Goal: Information Seeking & Learning: Find specific fact

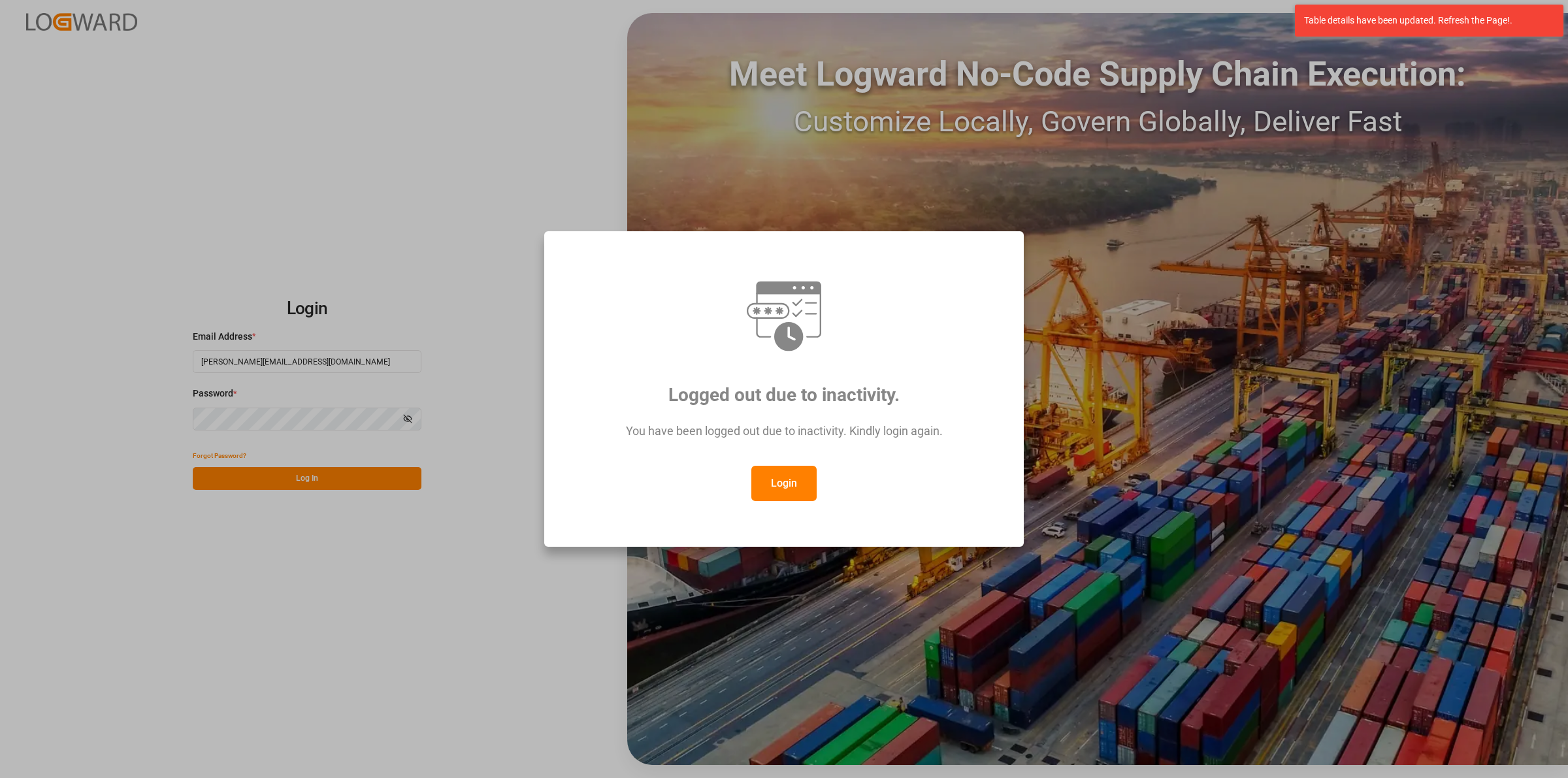
click at [755, 484] on button "Login" at bounding box center [784, 484] width 65 height 36
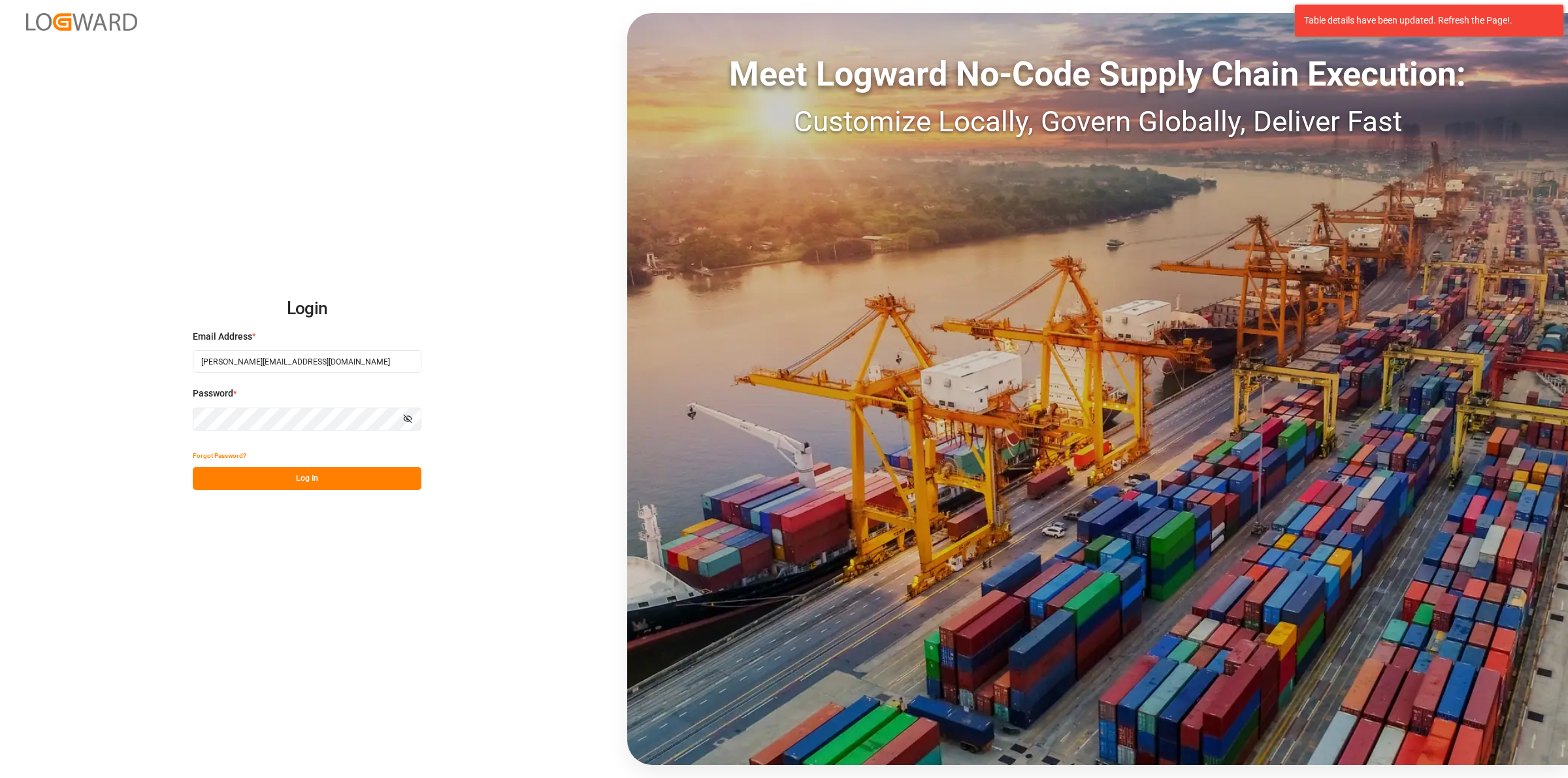
click at [286, 473] on button "Log In" at bounding box center [307, 478] width 229 height 23
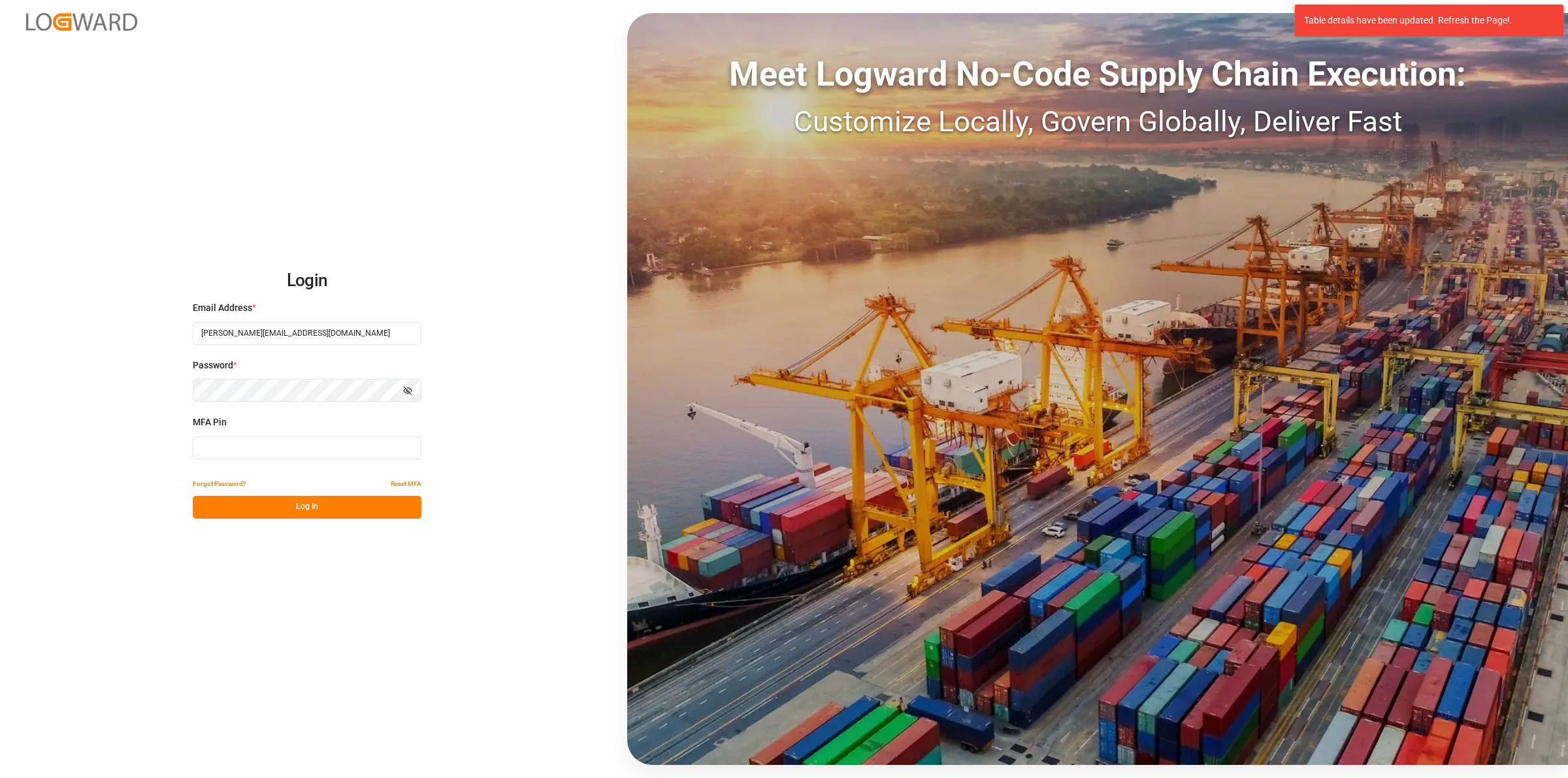
click at [247, 442] on input at bounding box center [307, 447] width 229 height 23
type input "358544"
click at [276, 519] on div "Login Email Address * [PERSON_NAME][EMAIL_ADDRESS][DOMAIN_NAME] Password * Show…" at bounding box center [784, 389] width 1568 height 778
click at [277, 508] on button "Log In" at bounding box center [307, 506] width 229 height 23
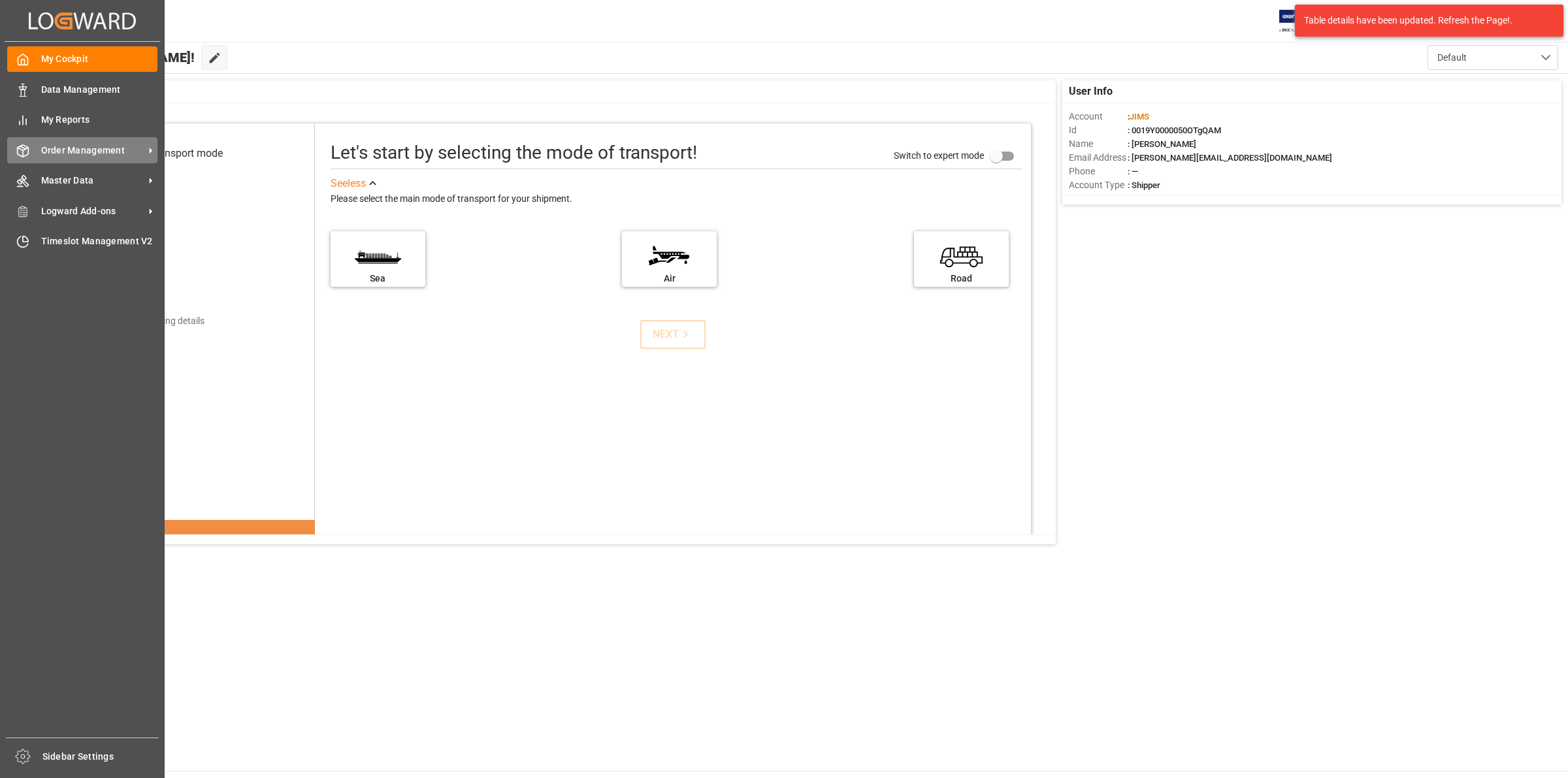
click at [92, 154] on span "Order Management" at bounding box center [93, 151] width 104 height 14
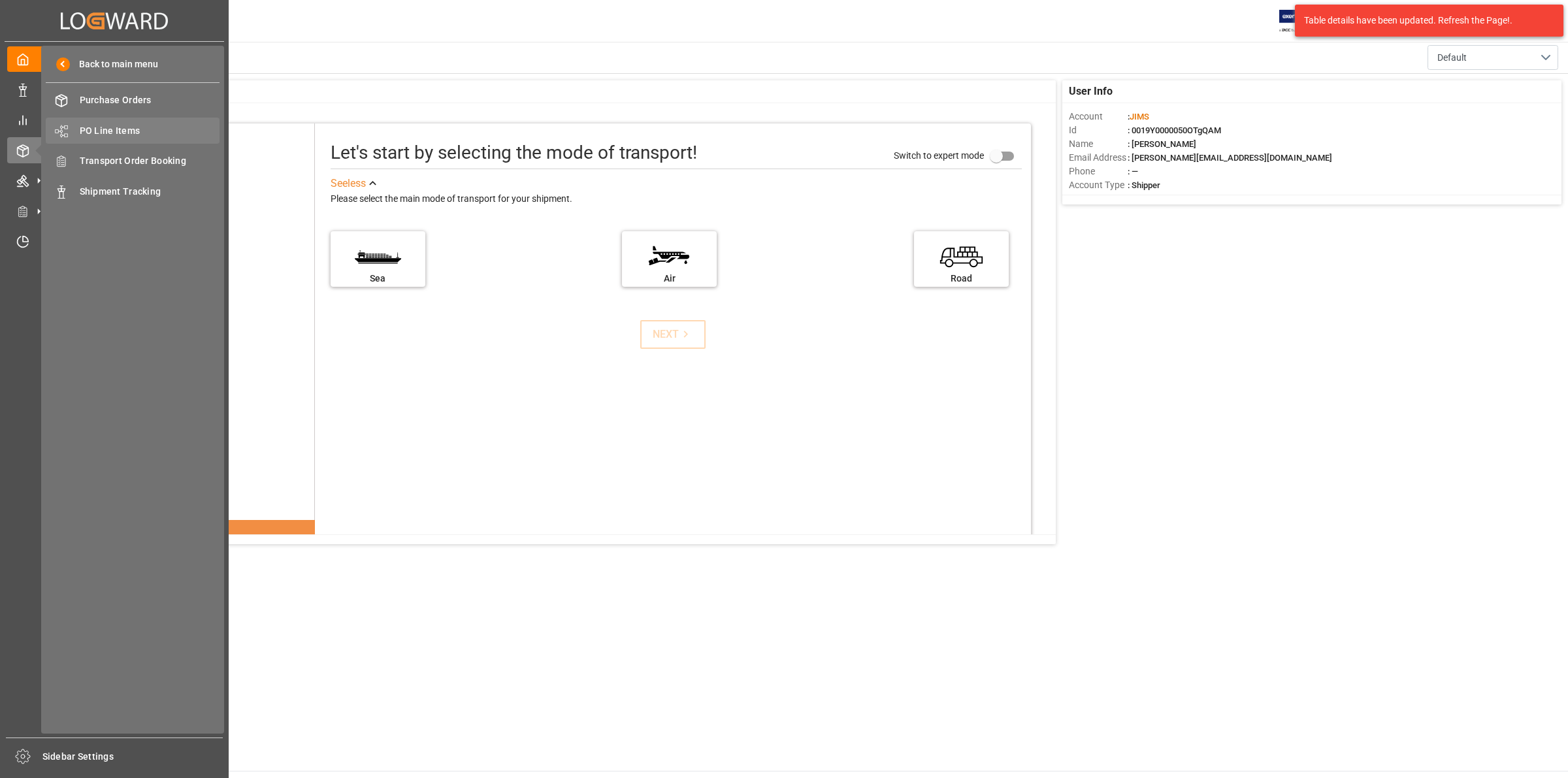
click at [114, 132] on span "PO Line Items" at bounding box center [150, 131] width 140 height 14
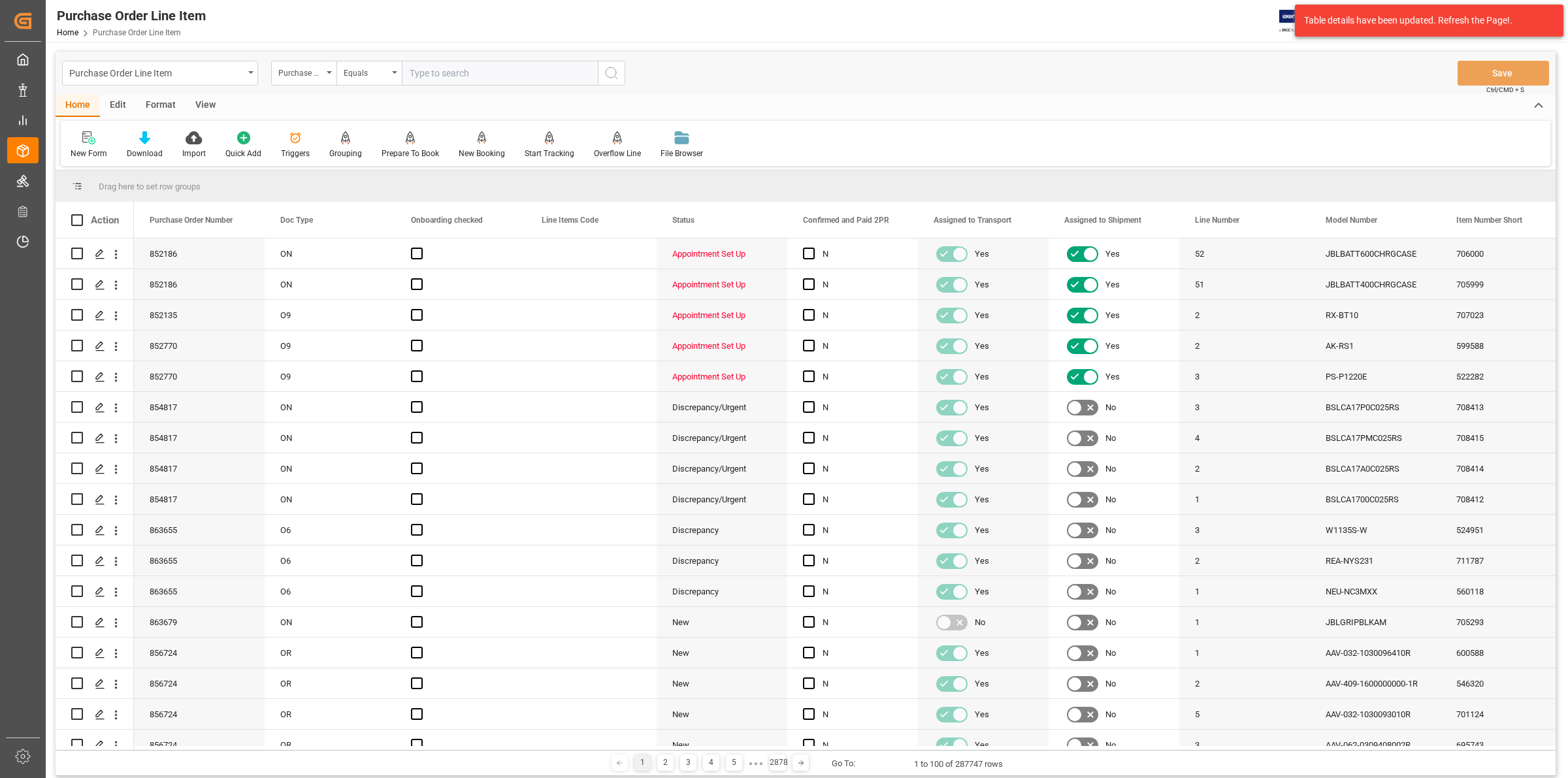
click at [442, 72] on input "text" at bounding box center [499, 73] width 196 height 25
type input "845327"
click at [608, 67] on icon "search button" at bounding box center [612, 73] width 16 height 16
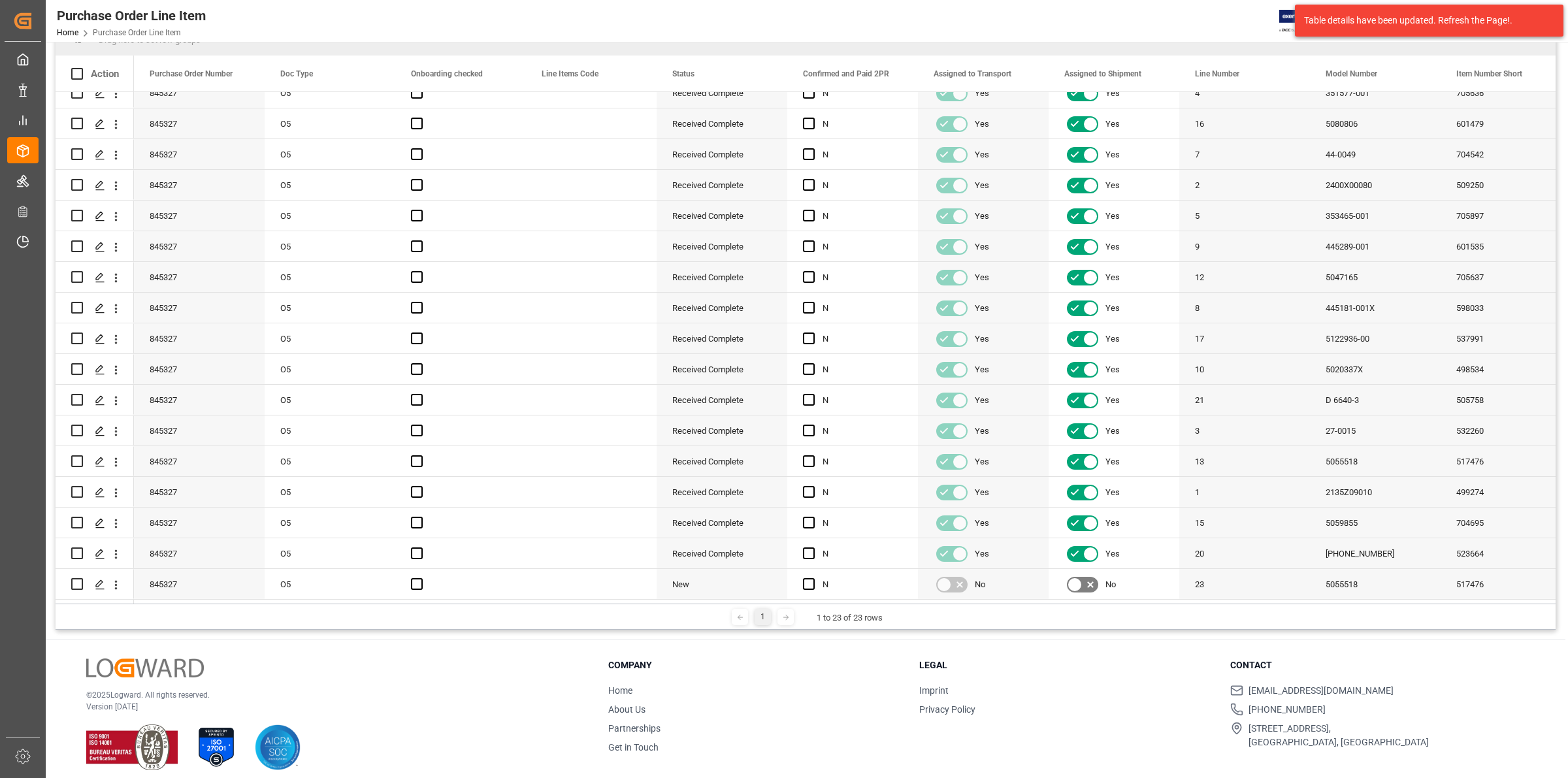
scroll to position [194, 0]
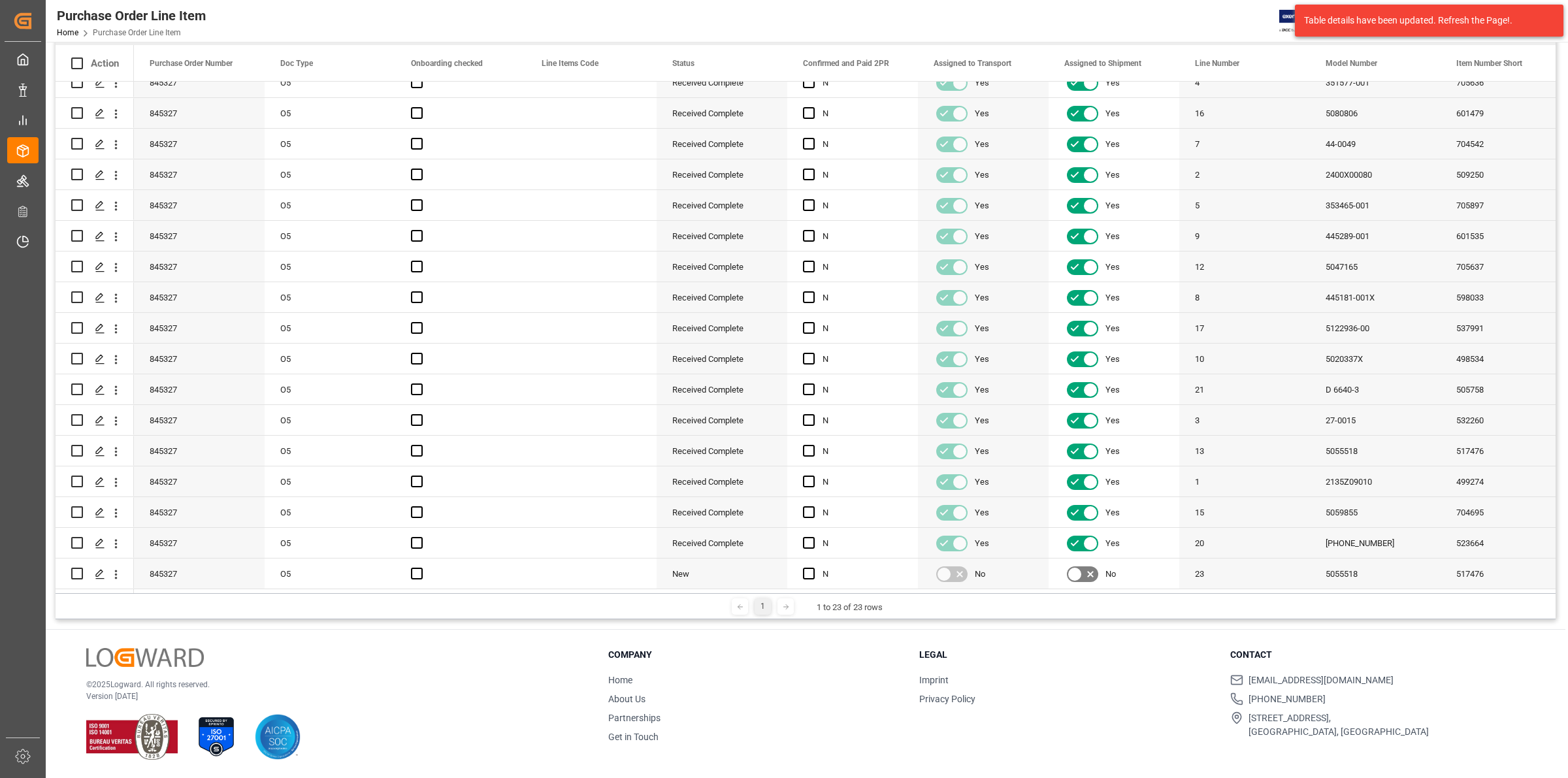
drag, startPoint x: 283, startPoint y: 588, endPoint x: 389, endPoint y: 599, distance: 106.6
click at [389, 599] on div "Drag here to set row groups Drag here to set column labels Action Purchase Orde…" at bounding box center [805, 317] width 1500 height 606
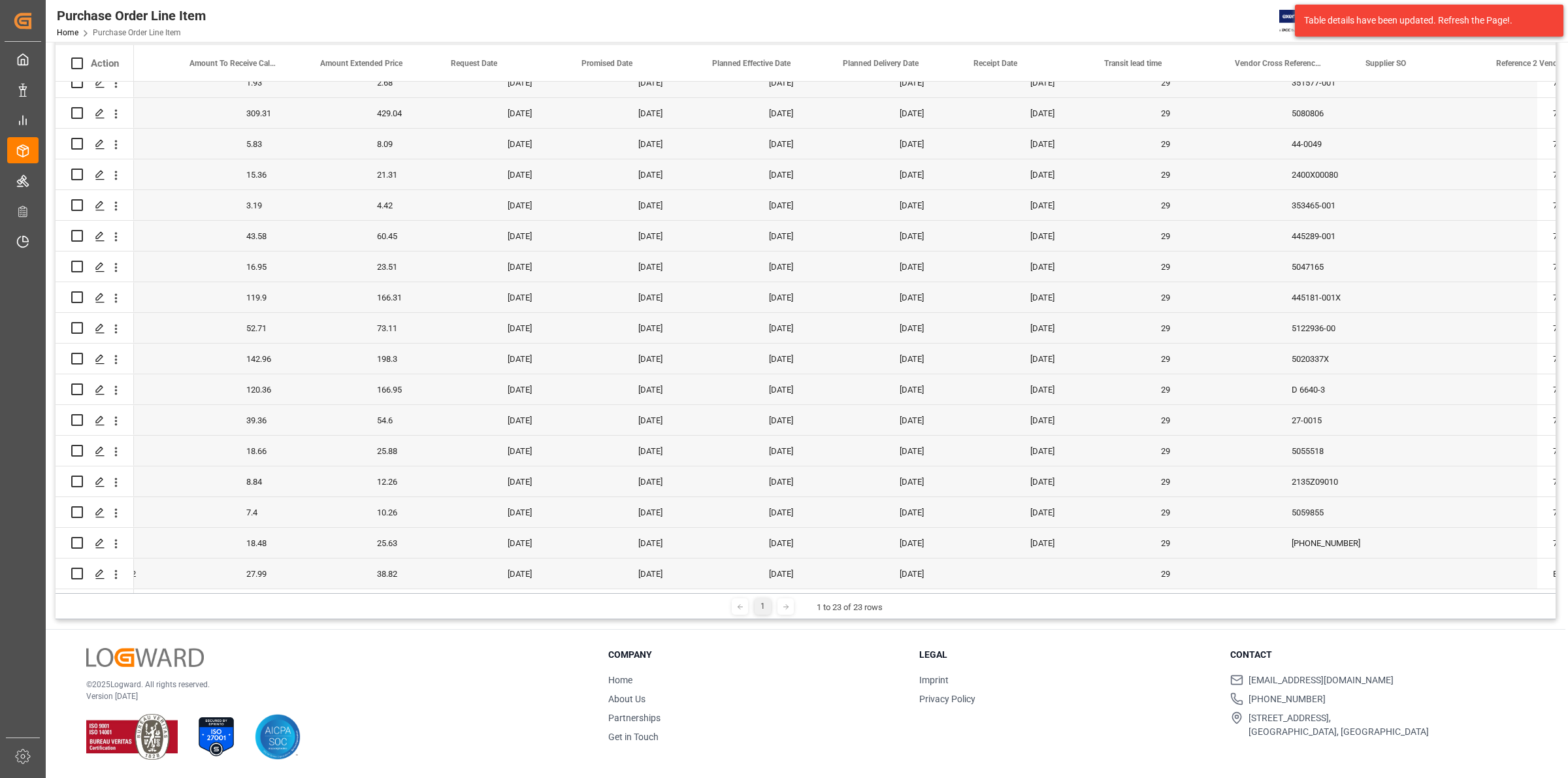
scroll to position [0, 0]
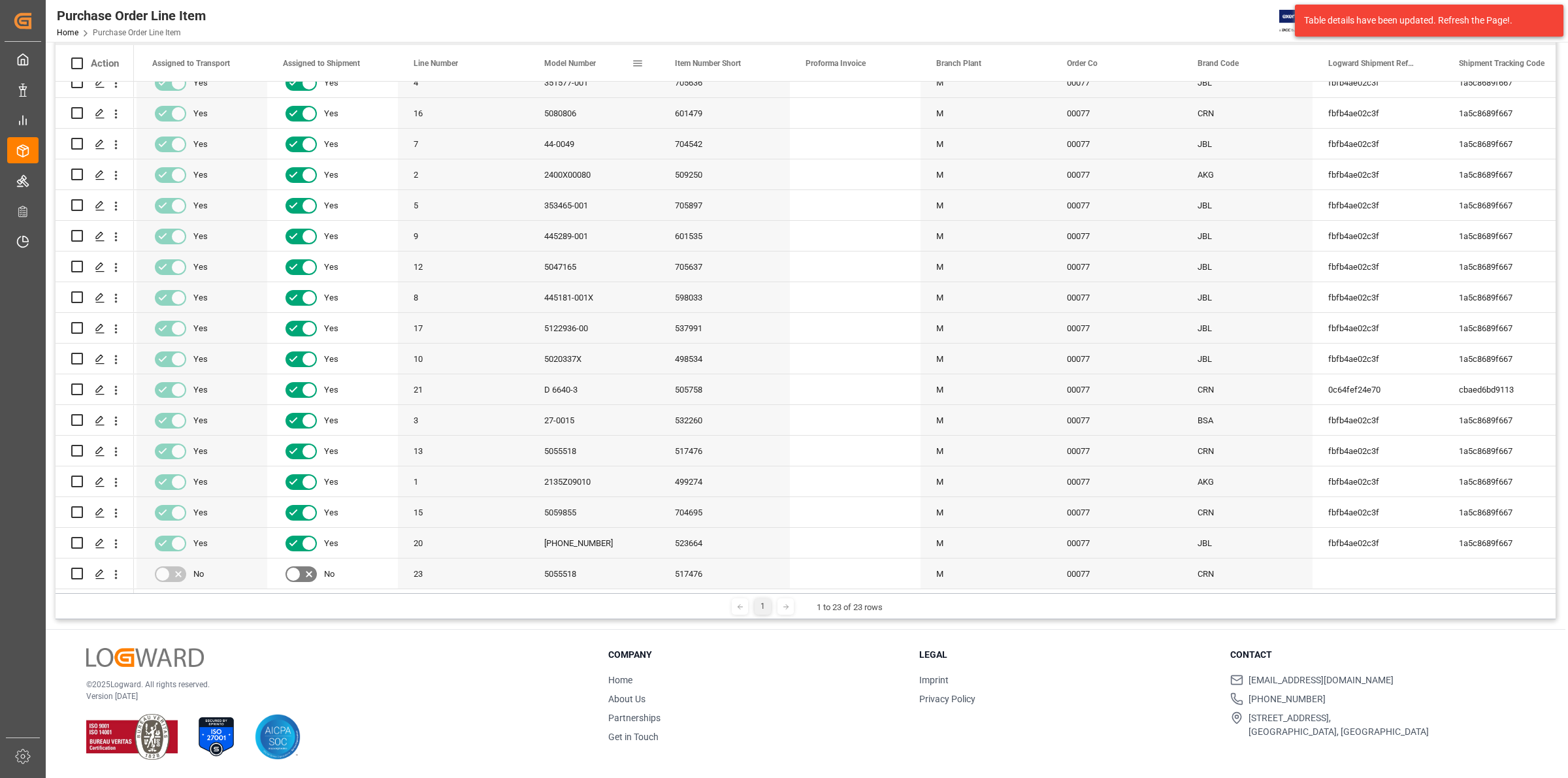
click at [638, 62] on span at bounding box center [637, 63] width 12 height 12
drag, startPoint x: 584, startPoint y: 56, endPoint x: 563, endPoint y: 64, distance: 22.5
click at [563, 64] on span "Model Number" at bounding box center [569, 63] width 51 height 9
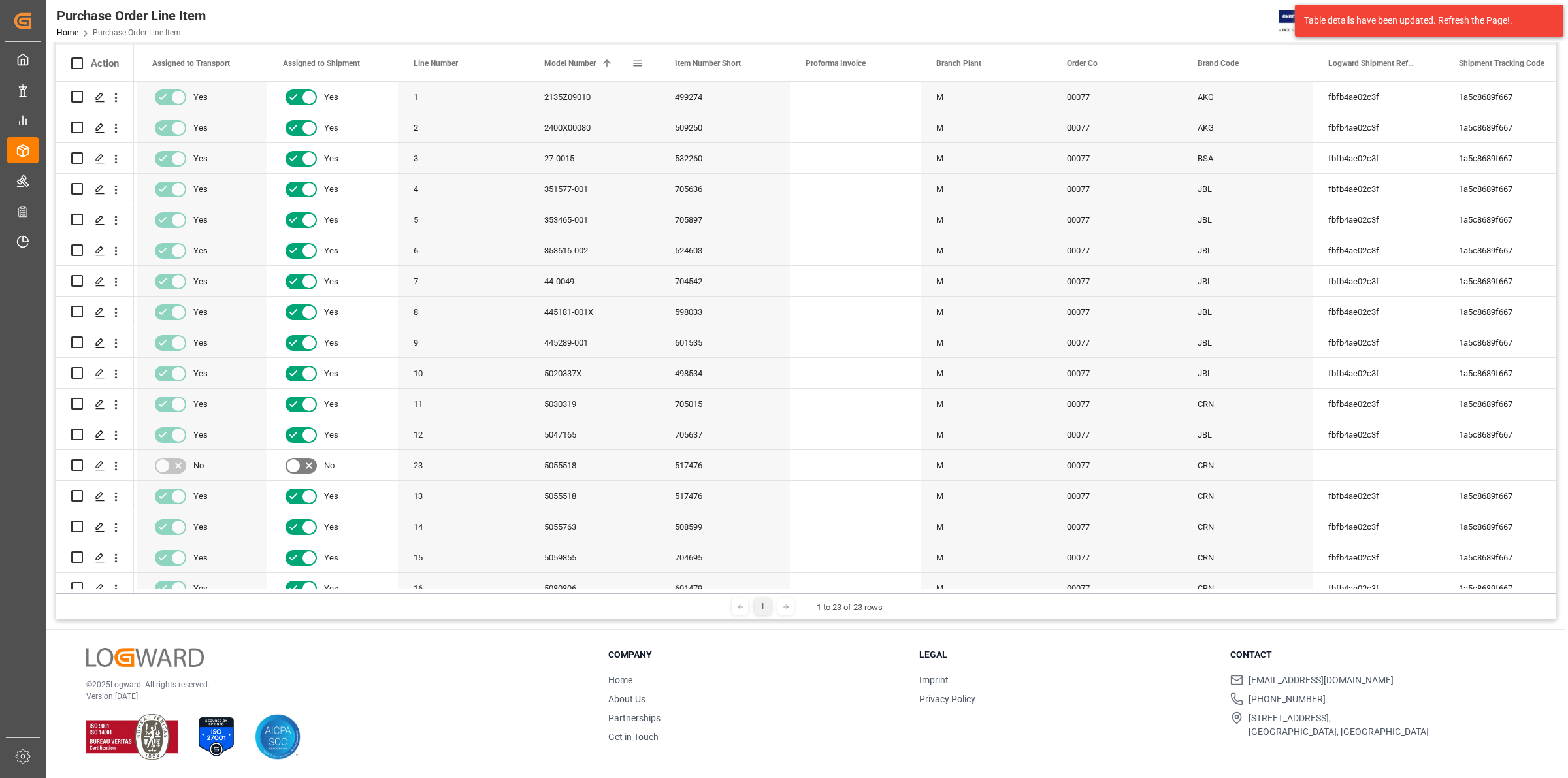
click at [610, 59] on span at bounding box center [607, 63] width 12 height 12
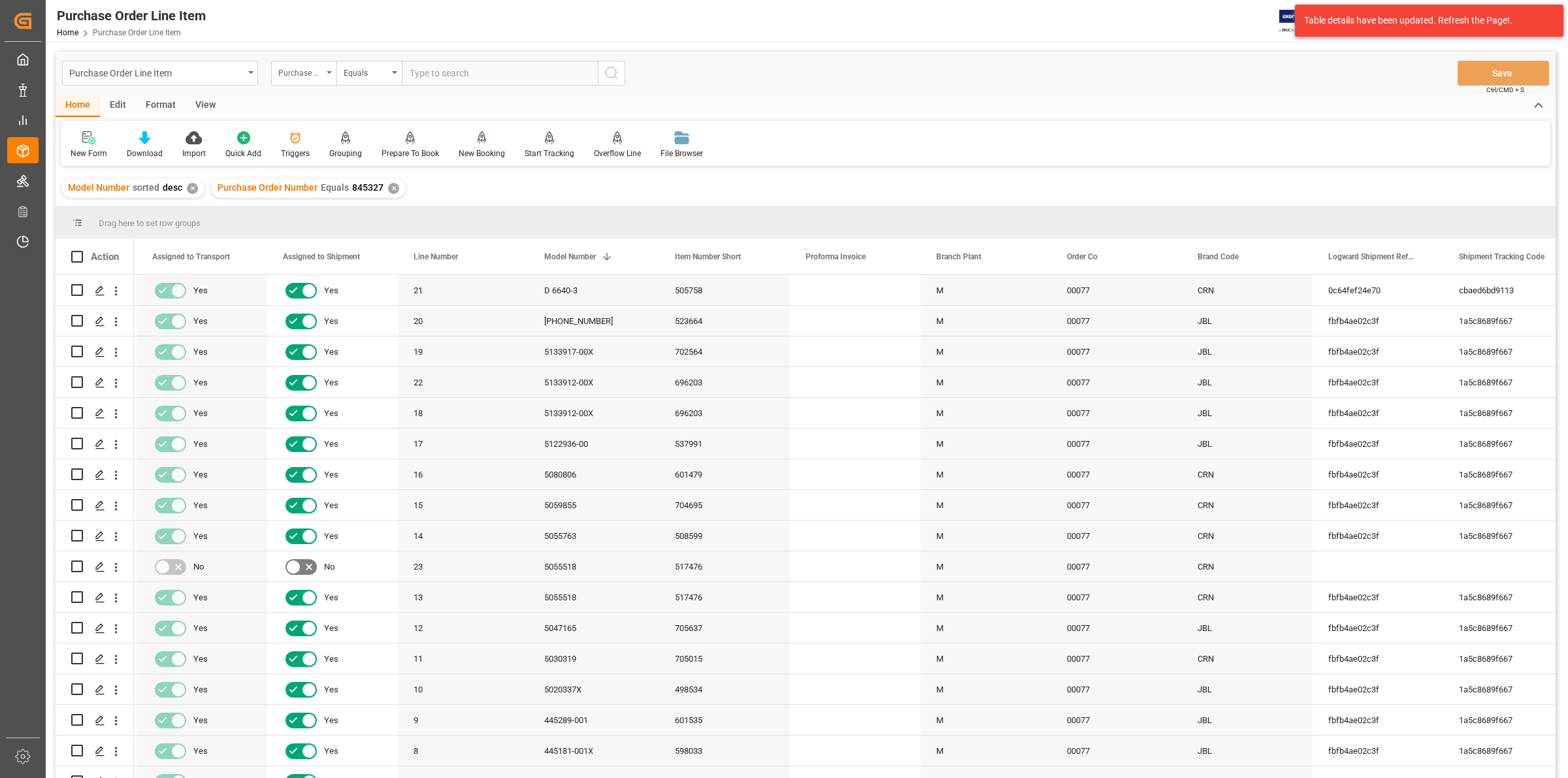
click at [328, 72] on icon "open menu" at bounding box center [329, 72] width 5 height 3
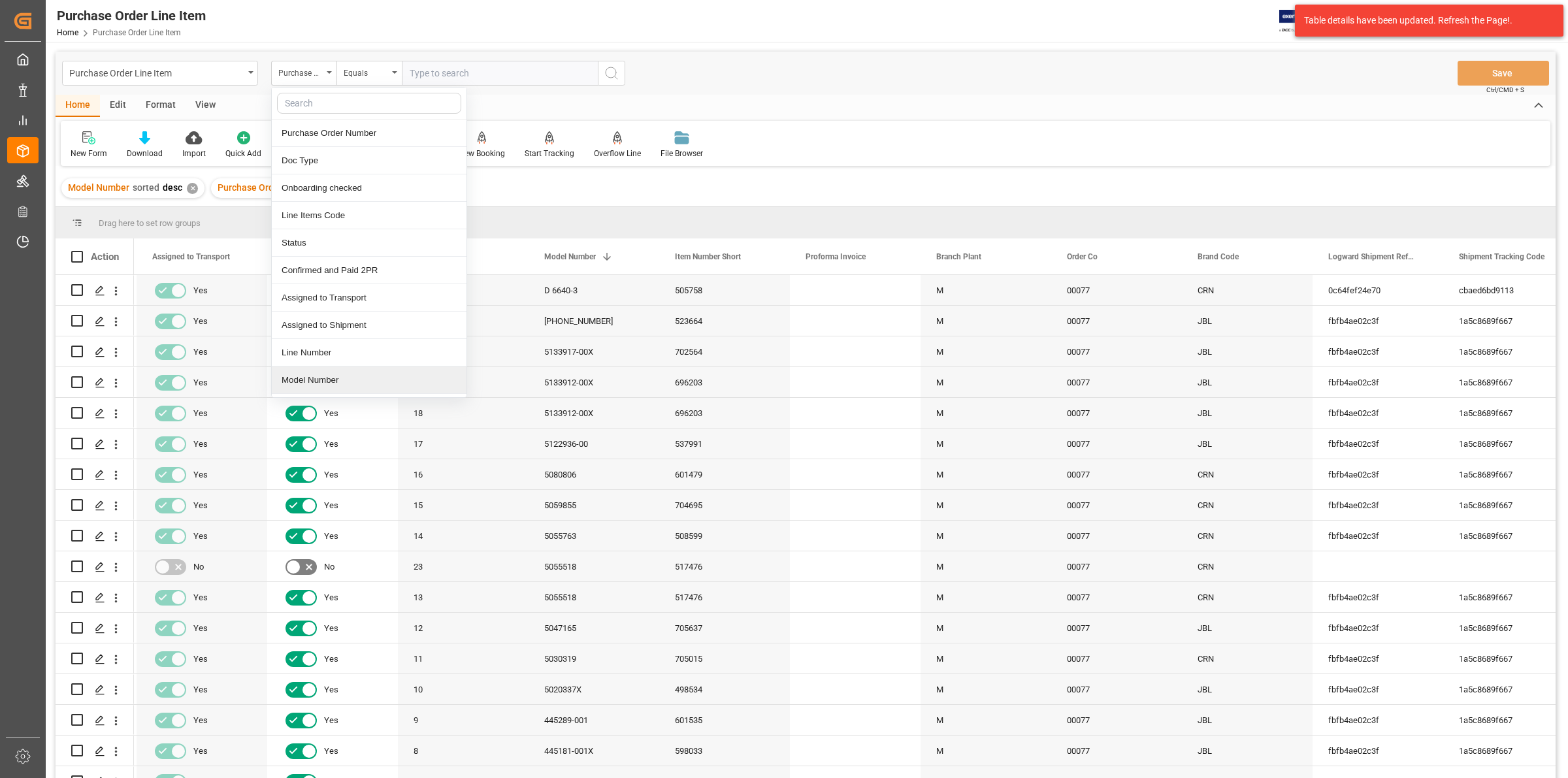
drag, startPoint x: 317, startPoint y: 389, endPoint x: 332, endPoint y: 366, distance: 27.5
click at [319, 389] on div "Model Number" at bounding box center [368, 380] width 194 height 28
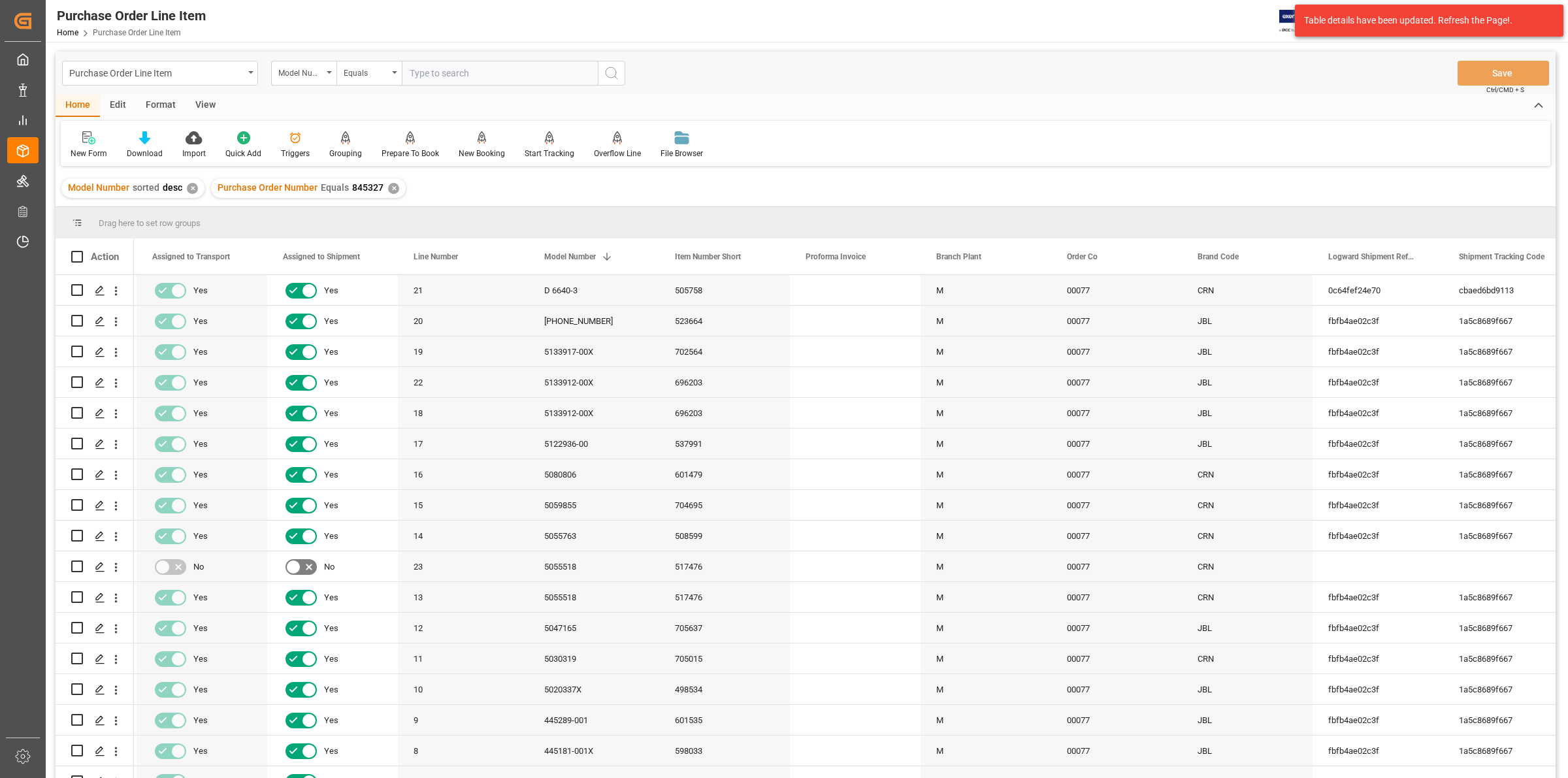
click at [412, 74] on input "text" at bounding box center [499, 73] width 196 height 25
click at [395, 73] on icon "open menu" at bounding box center [394, 72] width 5 height 3
click at [412, 165] on div "Fuzzy search" at bounding box center [434, 161] width 194 height 28
click at [442, 70] on input "text" at bounding box center [499, 73] width 196 height 25
click at [424, 75] on input "text" at bounding box center [499, 73] width 196 height 25
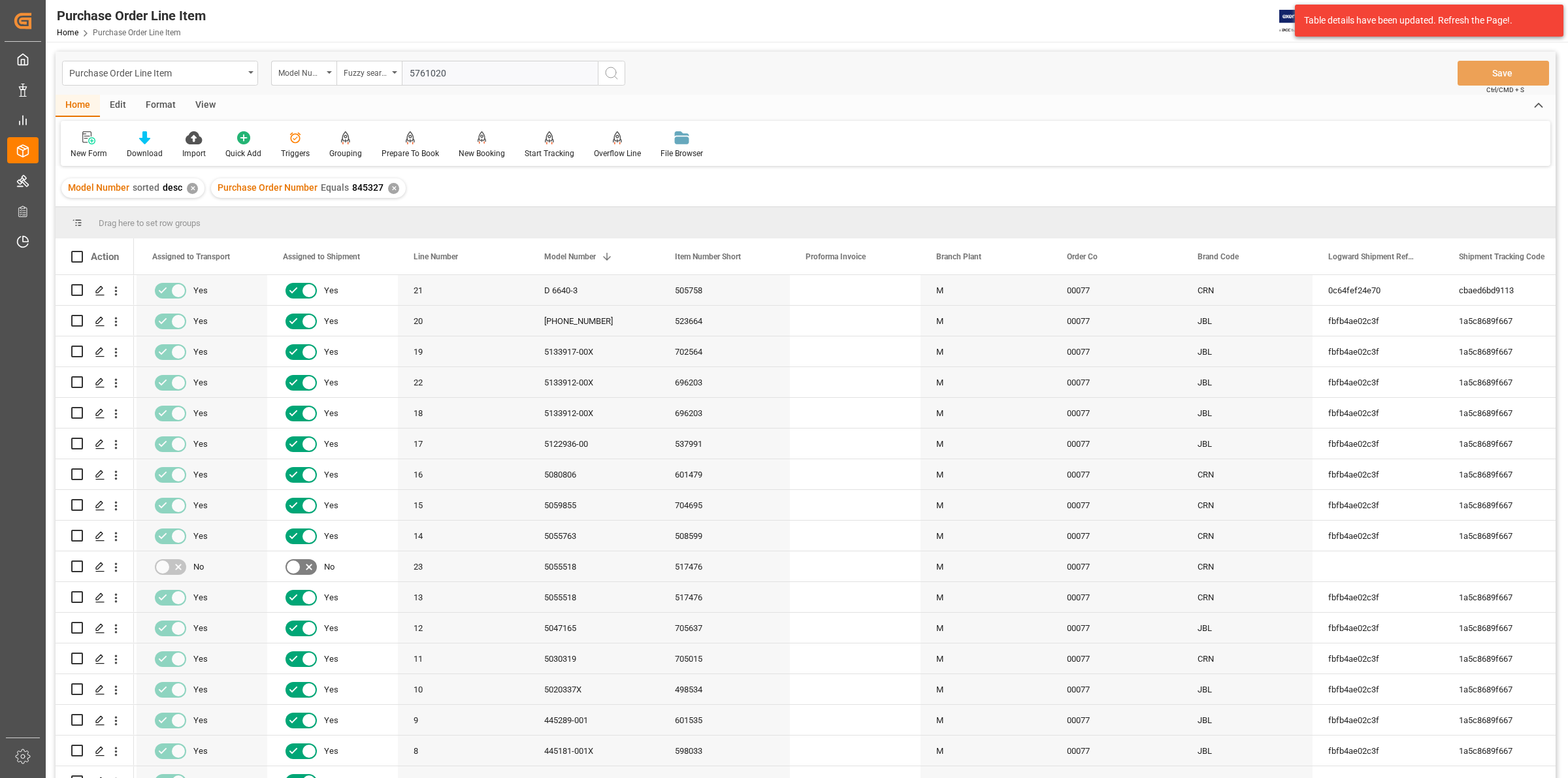
type input "5761020"
click at [614, 72] on icon "search button" at bounding box center [612, 73] width 16 height 16
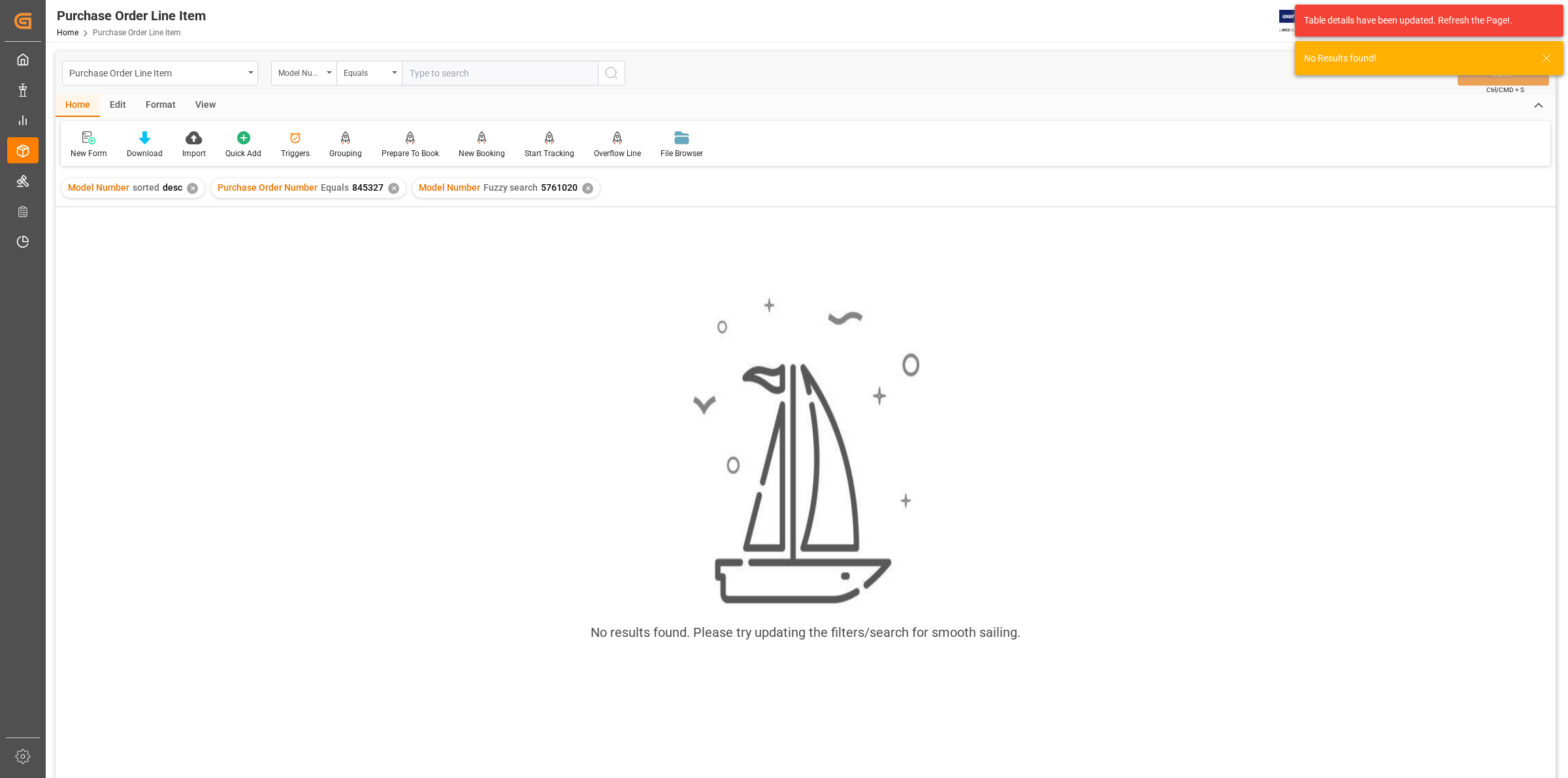
click at [386, 183] on div "Purchase Order Number Equals 845327 ✕" at bounding box center [308, 189] width 194 height 20
click at [185, 185] on div "Model Number sorted desc ✕" at bounding box center [132, 189] width 143 height 20
click at [190, 189] on div "✕" at bounding box center [191, 188] width 11 height 11
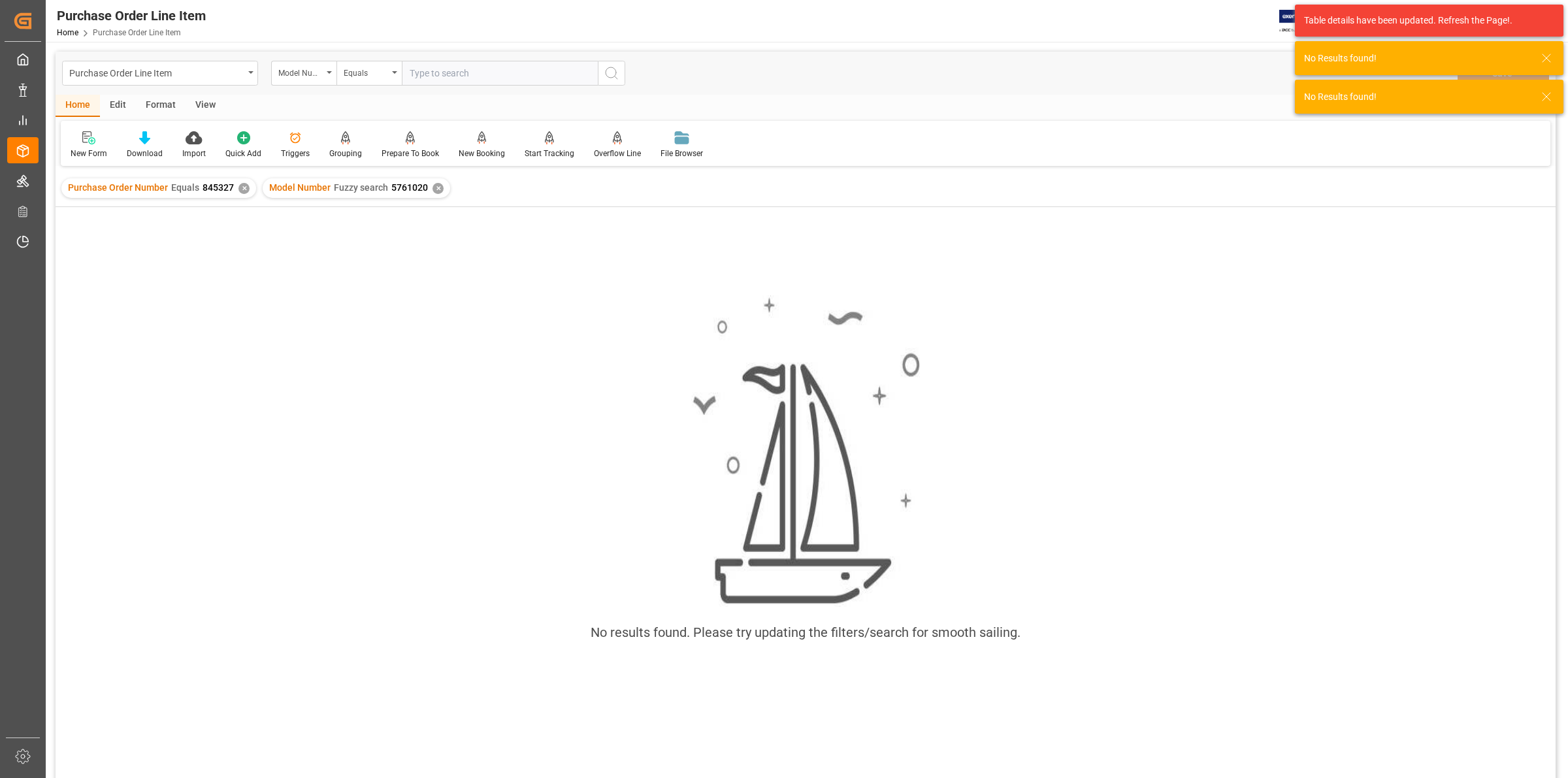
click at [241, 188] on div "✕" at bounding box center [244, 188] width 11 height 11
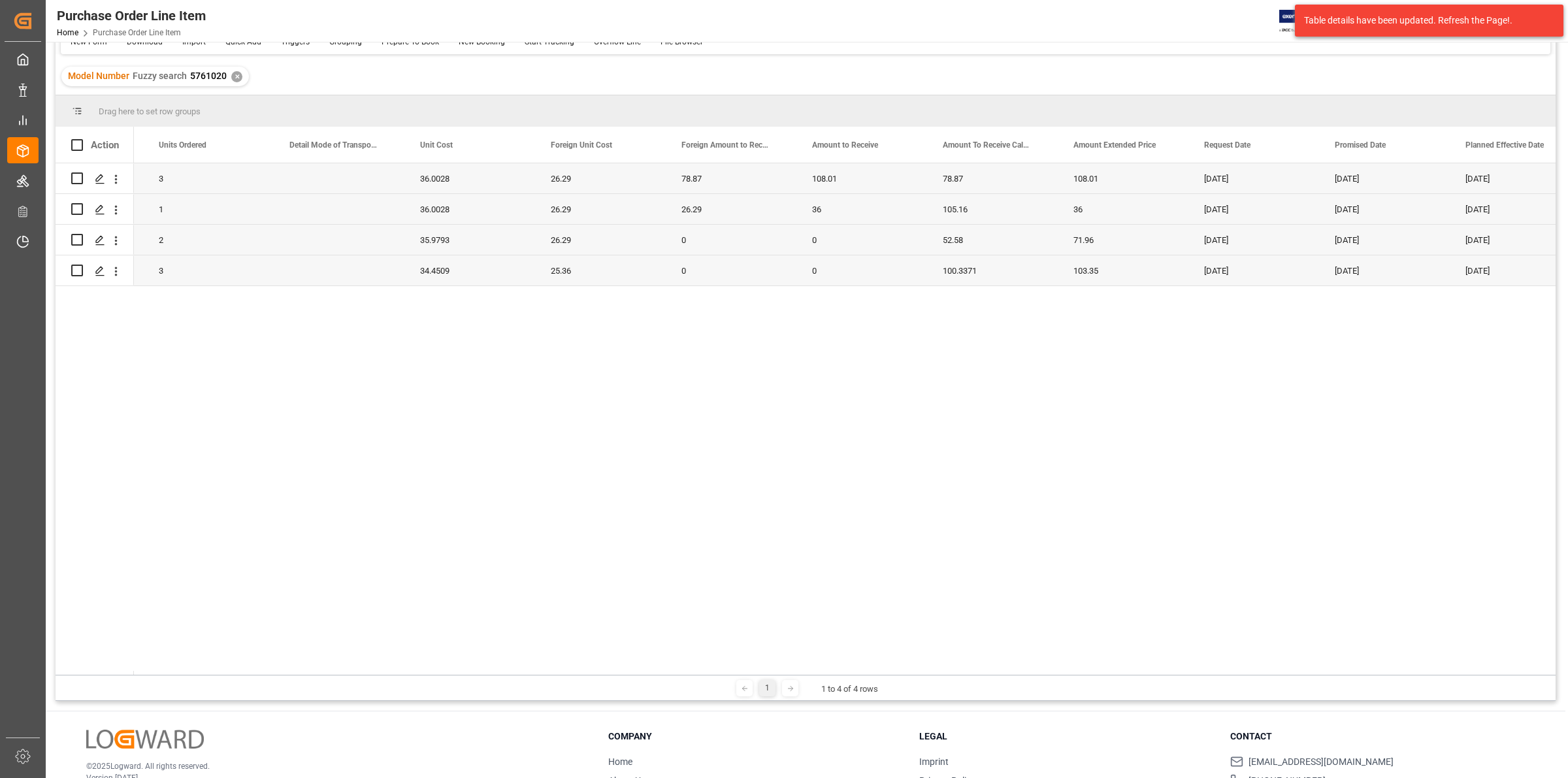
scroll to position [0, 2555]
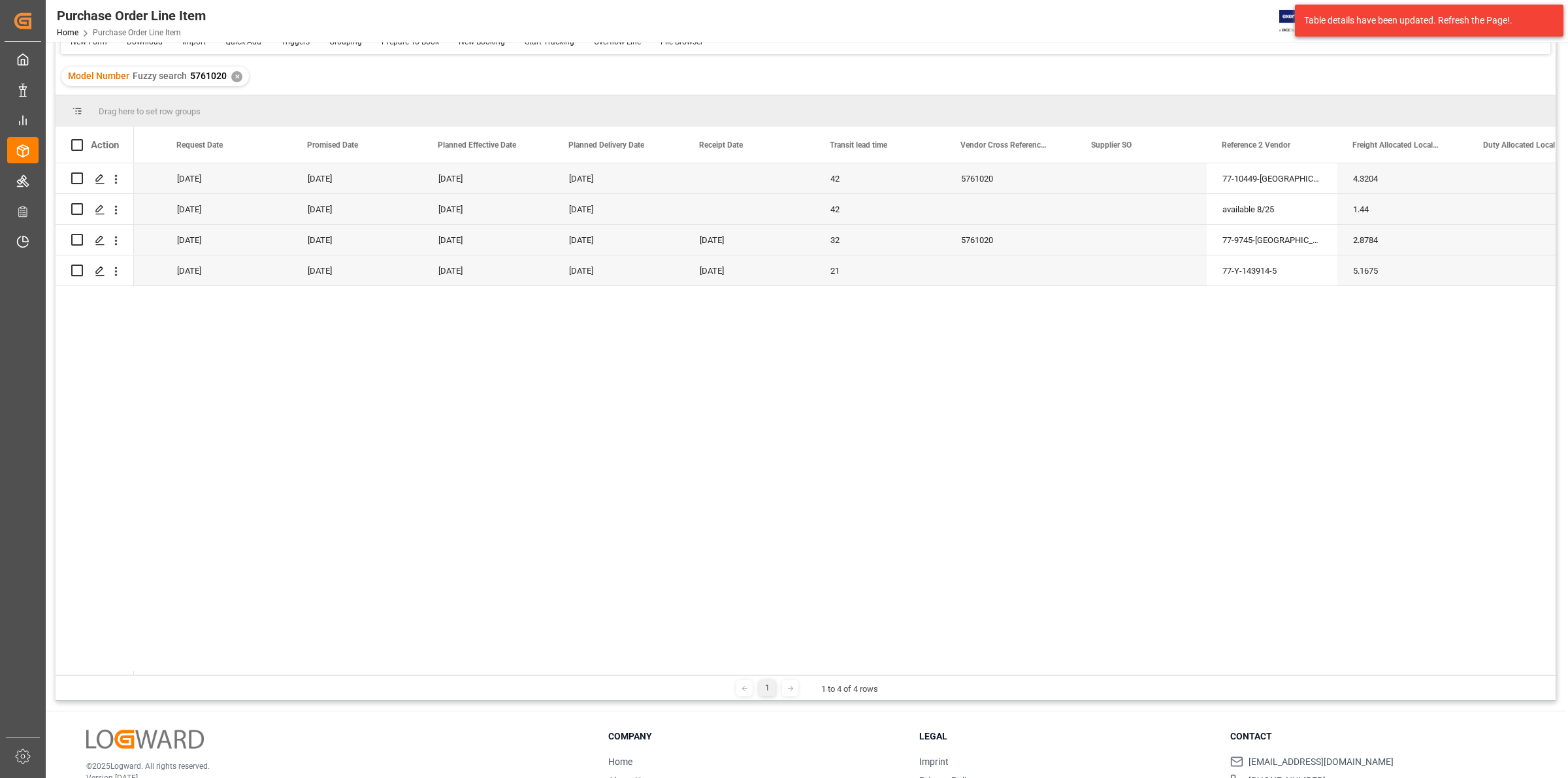
drag, startPoint x: 1046, startPoint y: 670, endPoint x: 1101, endPoint y: 667, distance: 55.1
click at [1101, 667] on div "Action Amount To Receive Calculated JIMS Amount Extended Price Request Date" at bounding box center [805, 400] width 1500 height 548
drag, startPoint x: 1046, startPoint y: 670, endPoint x: 1078, endPoint y: 667, distance: 32.1
click at [1078, 667] on div "Action Amount To Receive Calculated JIMS Amount Extended Price Request Date" at bounding box center [805, 400] width 1500 height 548
drag, startPoint x: 970, startPoint y: 670, endPoint x: 882, endPoint y: 666, distance: 88.1
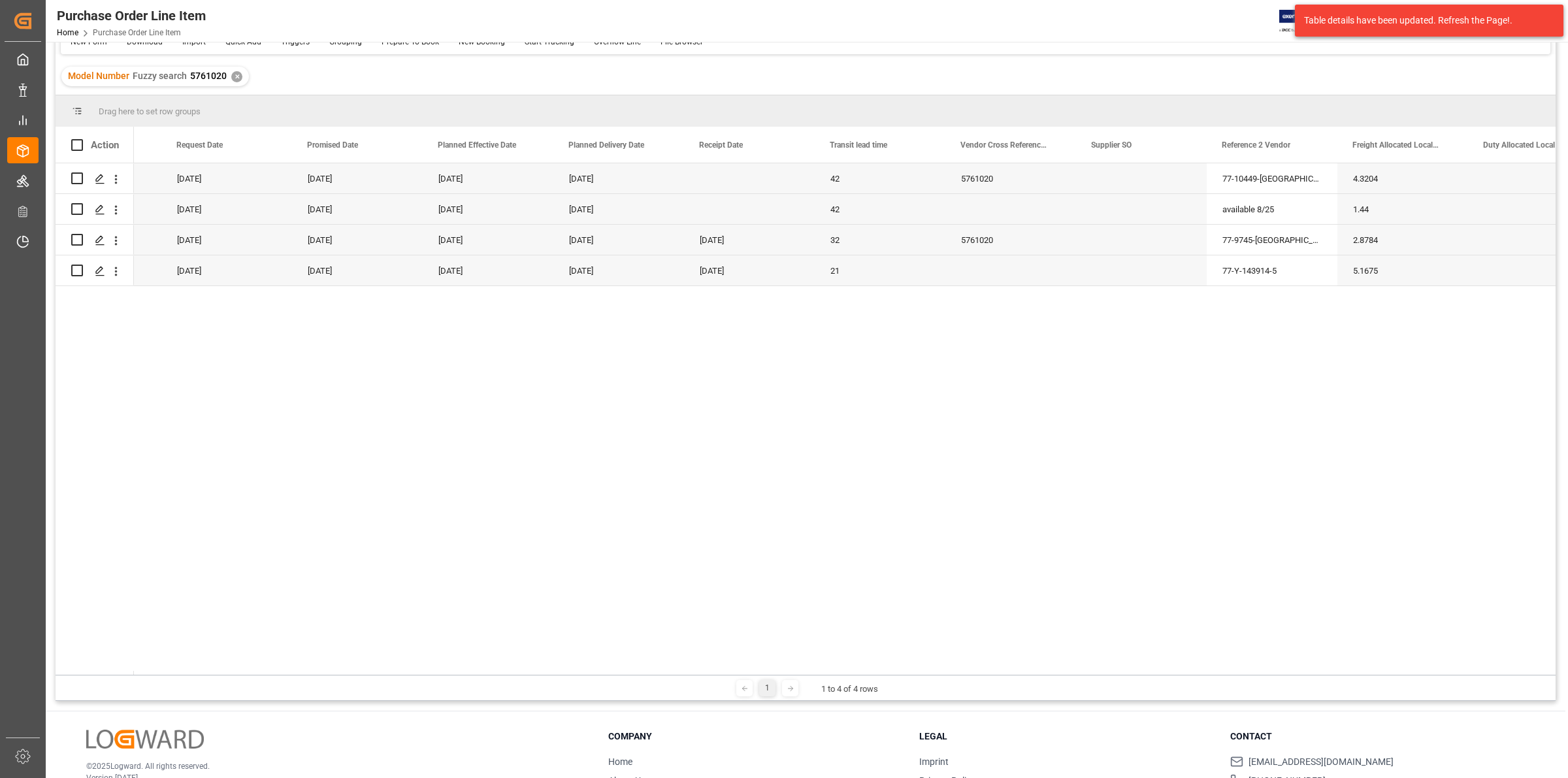
click at [882, 666] on div "Action Amount To Receive Calculated JIMS Amount Extended Price Request Date" at bounding box center [805, 400] width 1500 height 548
drag, startPoint x: 995, startPoint y: 670, endPoint x: 1036, endPoint y: 671, distance: 41.0
click at [1036, 671] on div at bounding box center [845, 673] width 1421 height 4
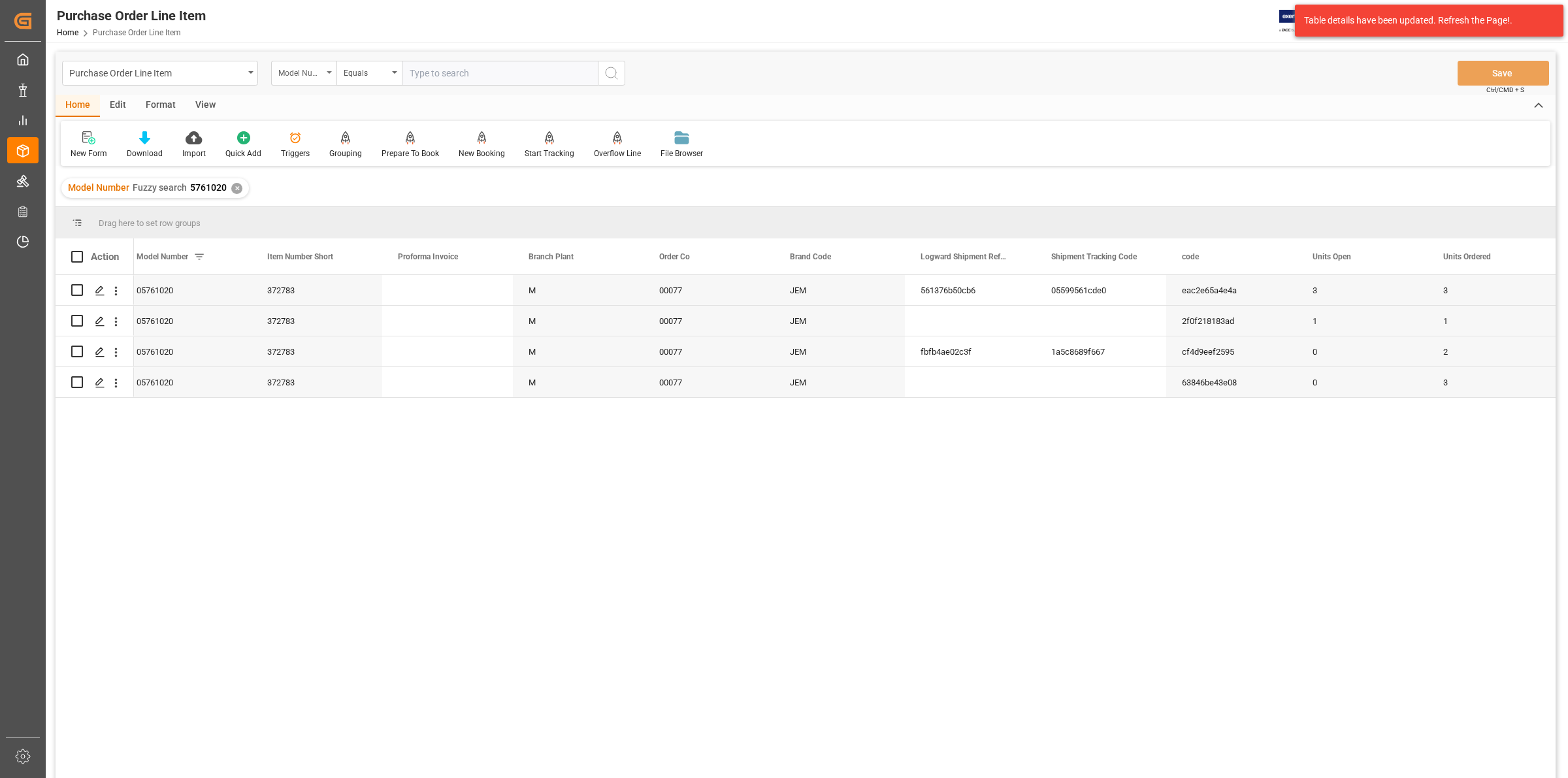
click at [325, 73] on div "Model Number" at bounding box center [304, 73] width 65 height 25
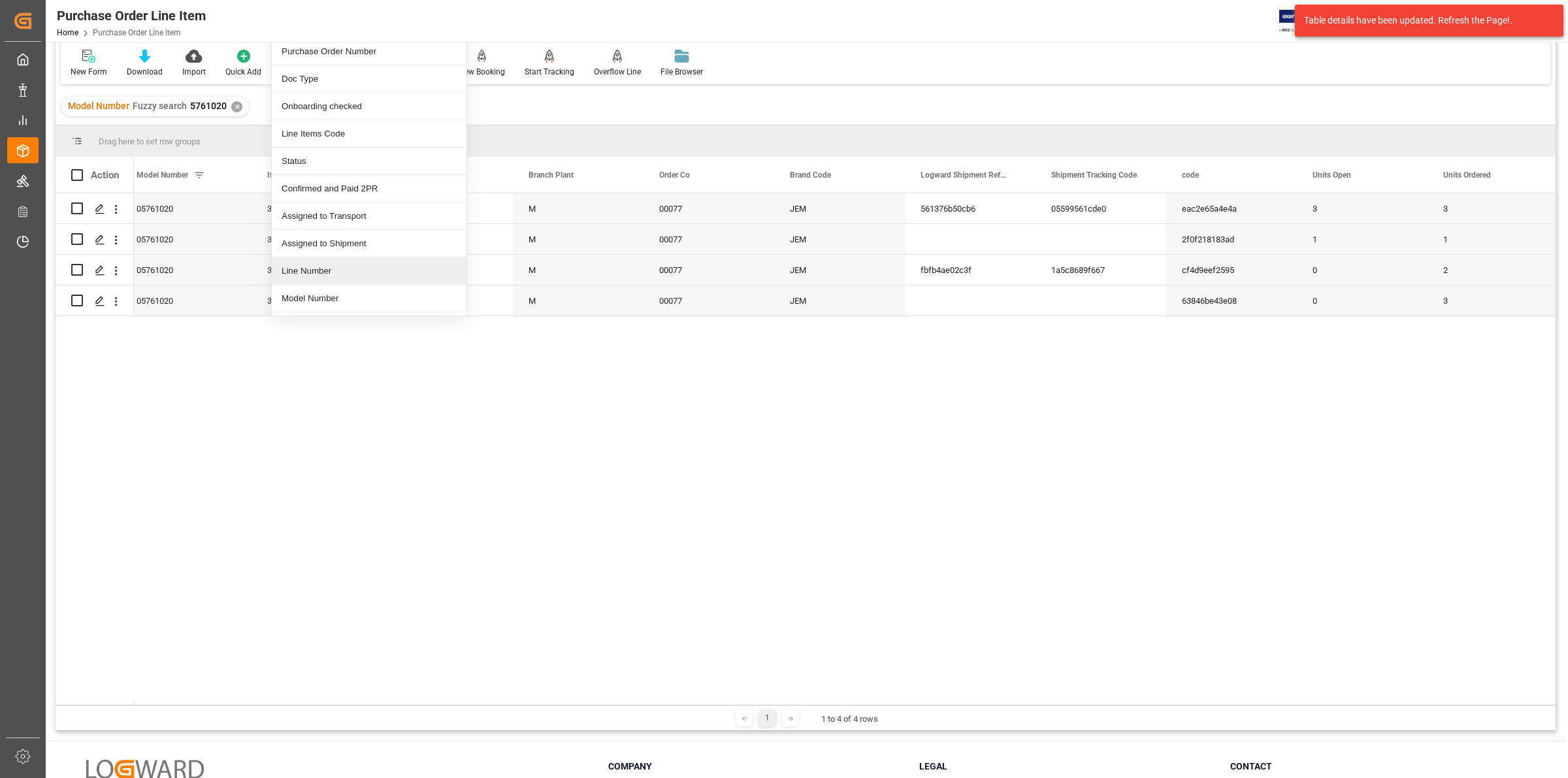
scroll to position [0, 0]
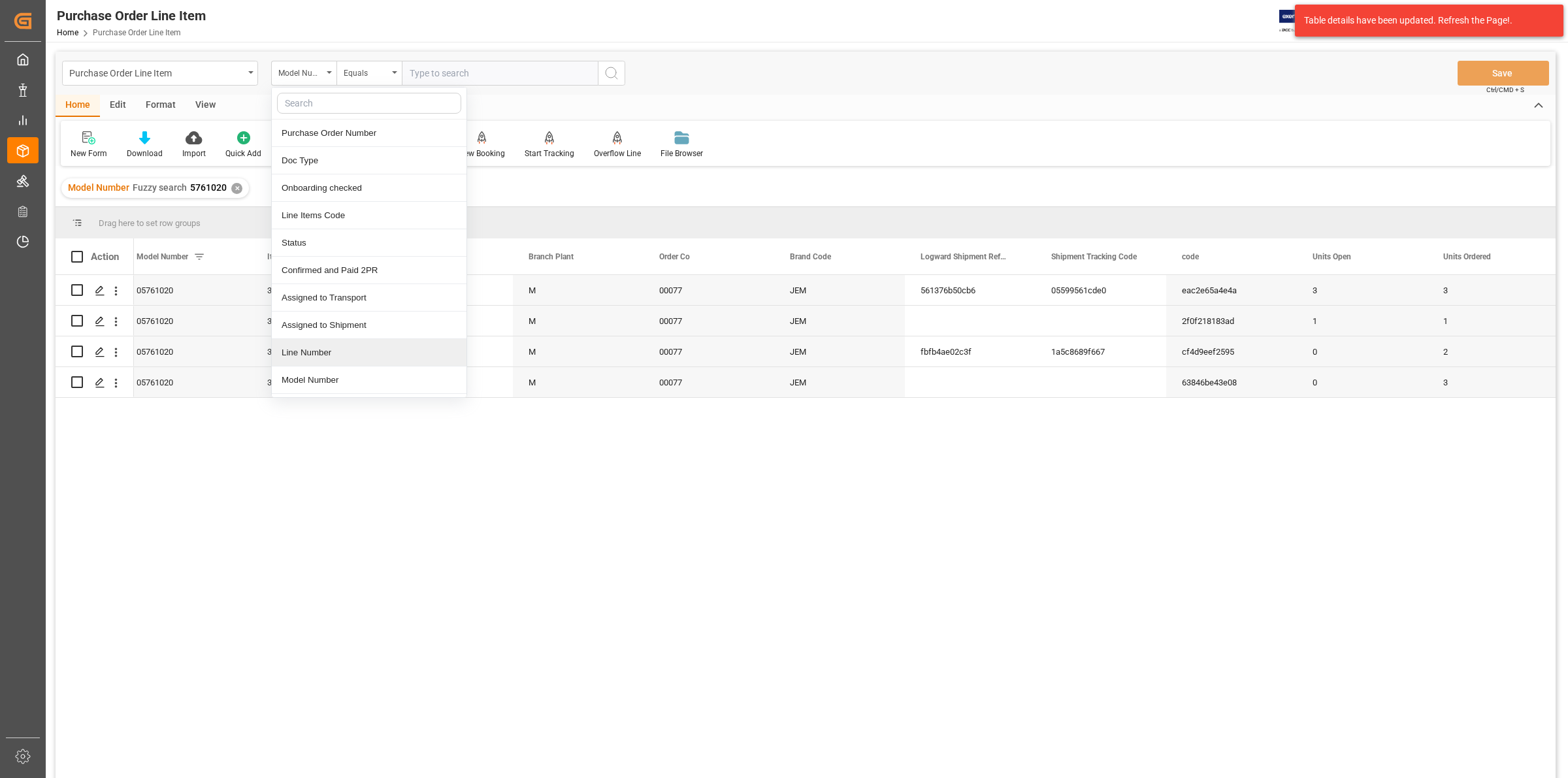
click at [735, 584] on div "3 3 eac2e65a4e4a 05599561cde0 561376b50cb6 00077 JEM M 372783 05761020 5 1 1 2f…" at bounding box center [845, 531] width 1421 height 511
click at [207, 107] on div "View" at bounding box center [205, 106] width 39 height 23
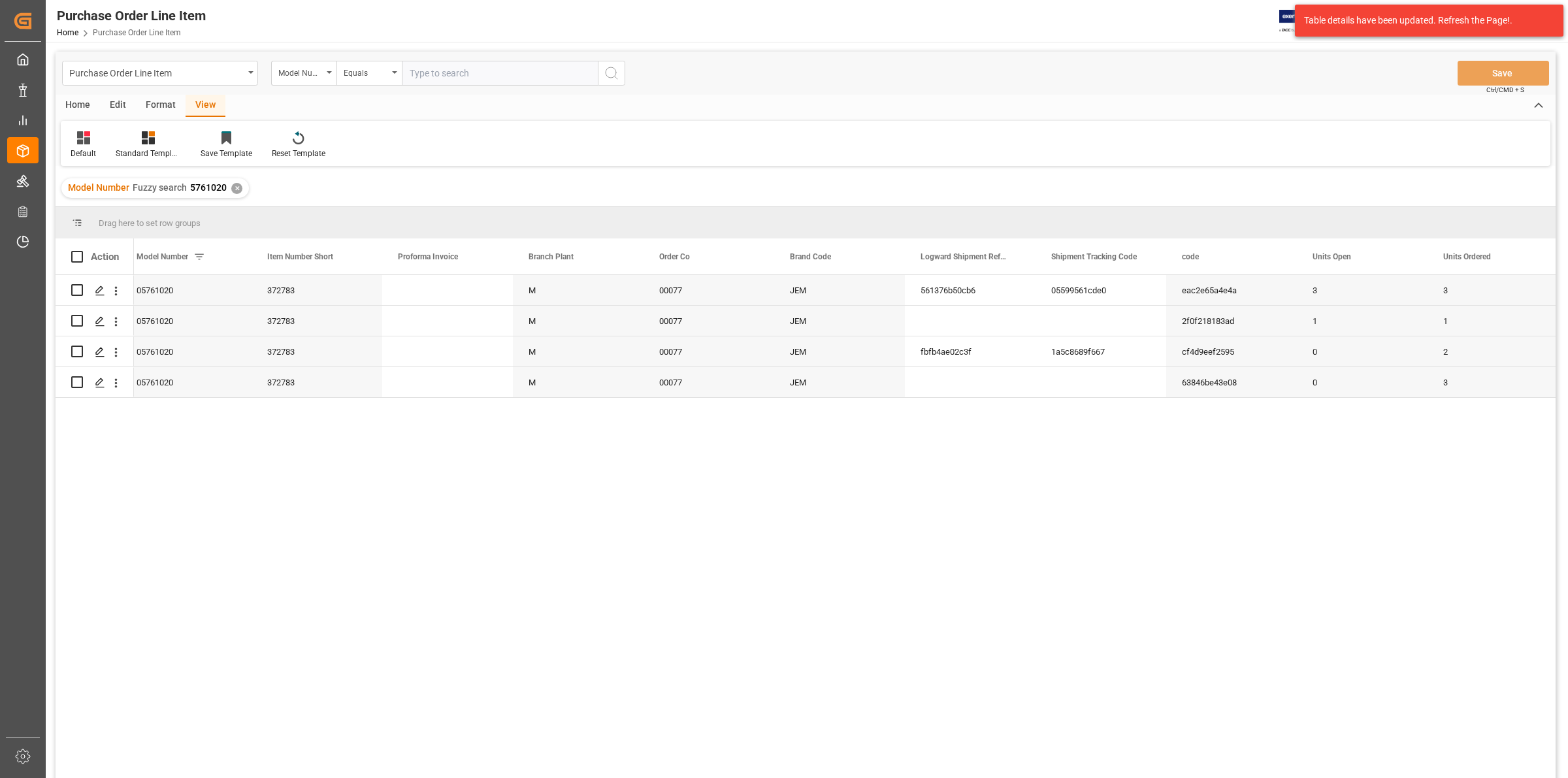
scroll to position [82, 0]
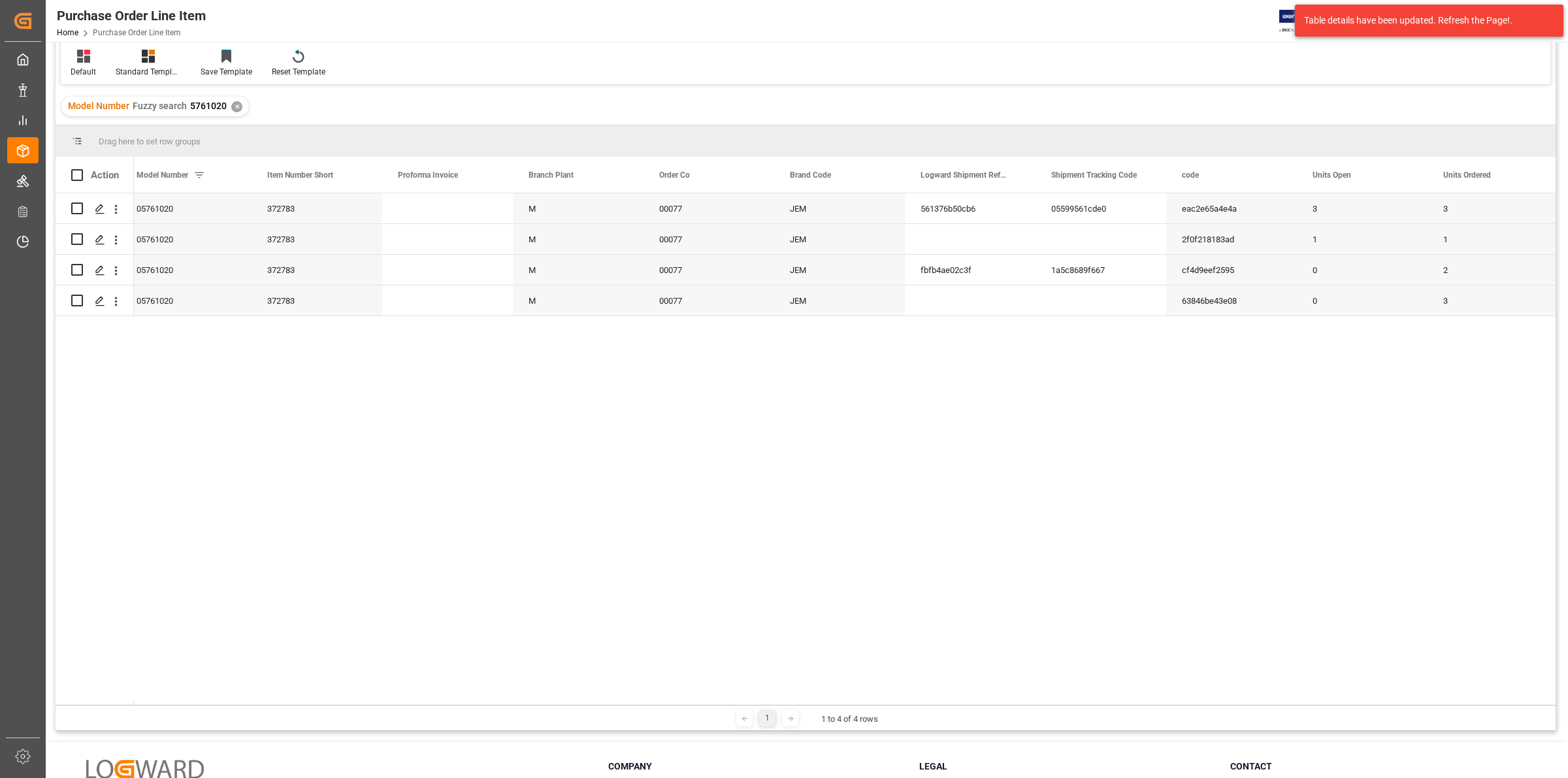
drag, startPoint x: 603, startPoint y: 701, endPoint x: 666, endPoint y: 696, distance: 63.2
click at [666, 696] on div "Action Detail Mode of Transportation Units Ordered Units Open" at bounding box center [805, 430] width 1500 height 548
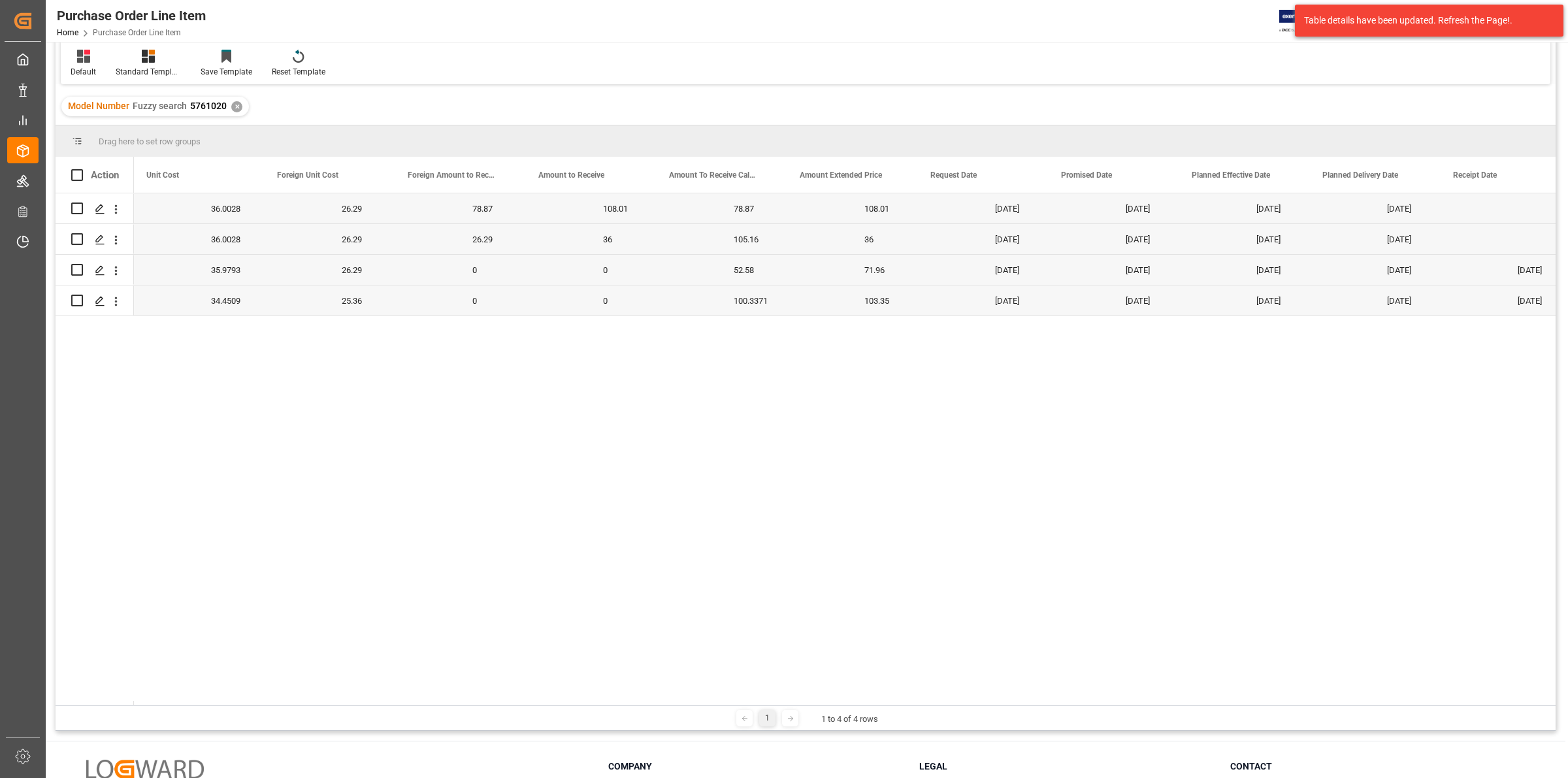
scroll to position [0, 2764]
